Goal: Information Seeking & Learning: Check status

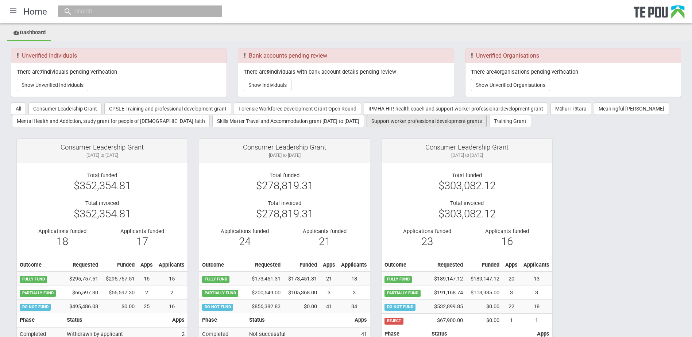
click at [366, 122] on button "Support worker professional development grants" at bounding box center [426, 121] width 120 height 12
click at [105, 16] on div at bounding box center [140, 10] width 164 height 11
click at [105, 13] on input "text" at bounding box center [136, 11] width 128 height 8
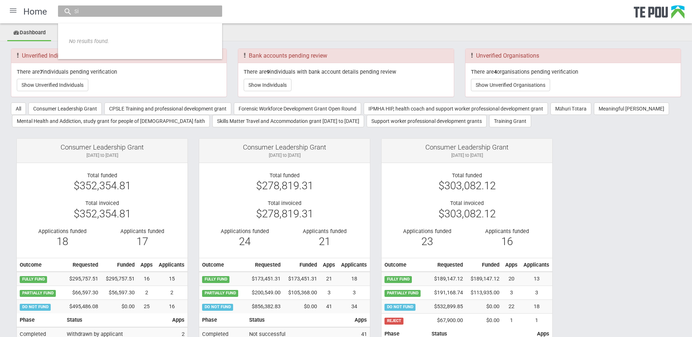
type input "s"
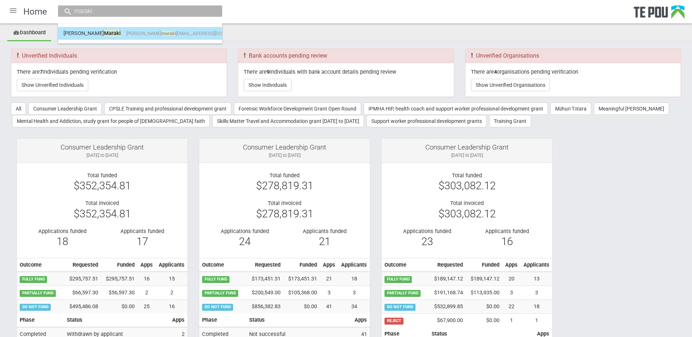
type input "maraki"
click at [144, 31] on span "christina maraki 13@gmail.com" at bounding box center [188, 33] width 124 height 5
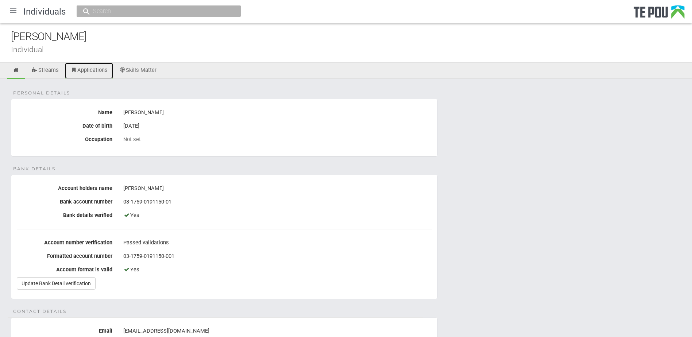
click at [90, 71] on link "Applications" at bounding box center [89, 71] width 48 height 16
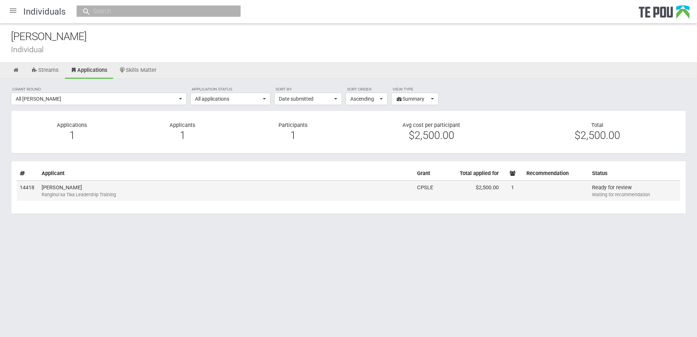
click at [153, 183] on td "Christina Maraki Ranginui ka Tika Leadership Training" at bounding box center [227, 190] width 376 height 20
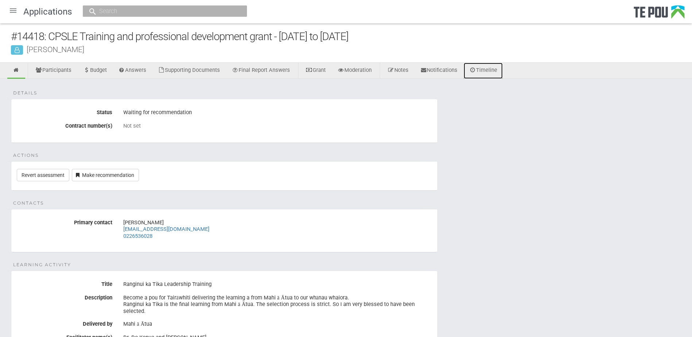
click at [492, 74] on link "Timeline" at bounding box center [482, 71] width 39 height 16
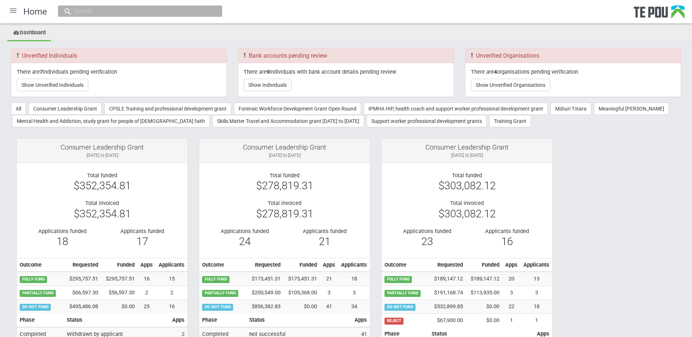
drag, startPoint x: 0, startPoint y: 0, endPoint x: 15, endPoint y: 12, distance: 19.0
click at [15, 12] on div at bounding box center [13, 11] width 18 height 18
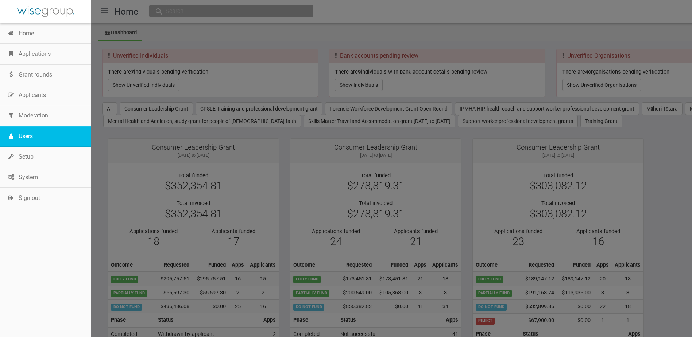
click at [23, 137] on link "Users" at bounding box center [45, 136] width 91 height 20
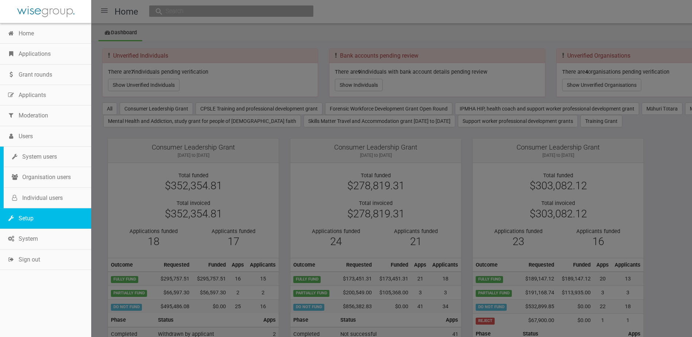
click at [23, 209] on link "Setup" at bounding box center [45, 218] width 91 height 20
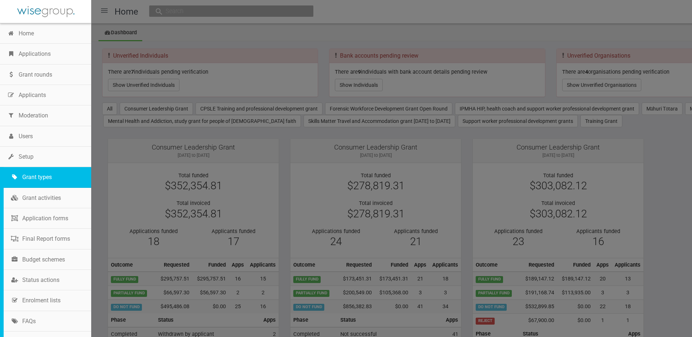
click at [44, 176] on link "Grant types" at bounding box center [48, 177] width 88 height 20
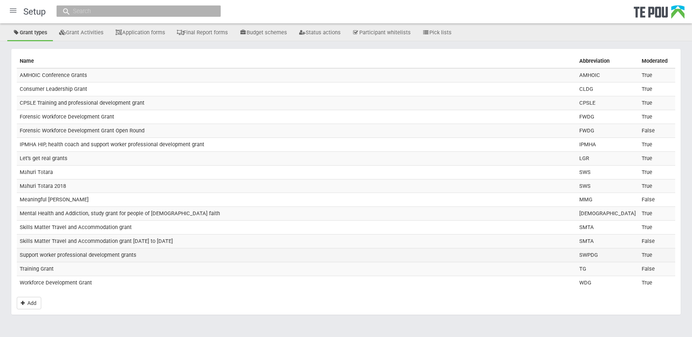
click at [42, 254] on td "Support worker professional development grants" at bounding box center [296, 255] width 559 height 14
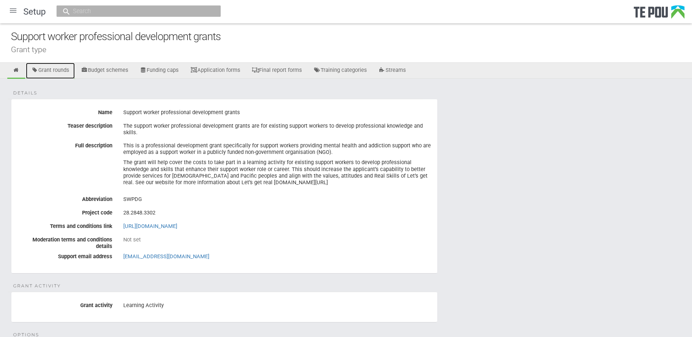
click at [65, 71] on link "Grant rounds" at bounding box center [50, 71] width 49 height 16
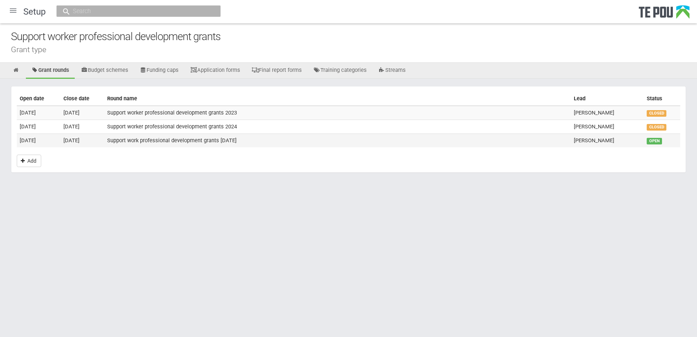
click at [90, 142] on td "[DATE]" at bounding box center [83, 139] width 44 height 13
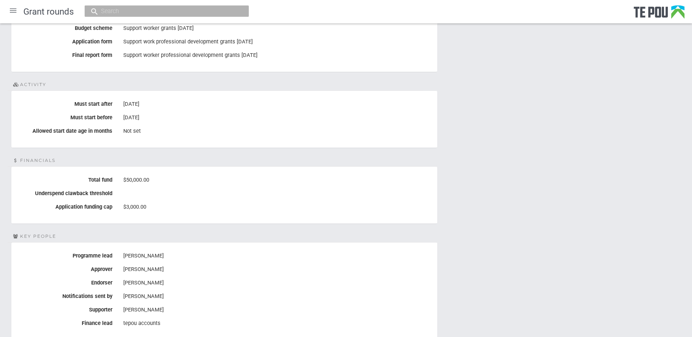
scroll to position [255, 0]
